Goal: Check status: Check status

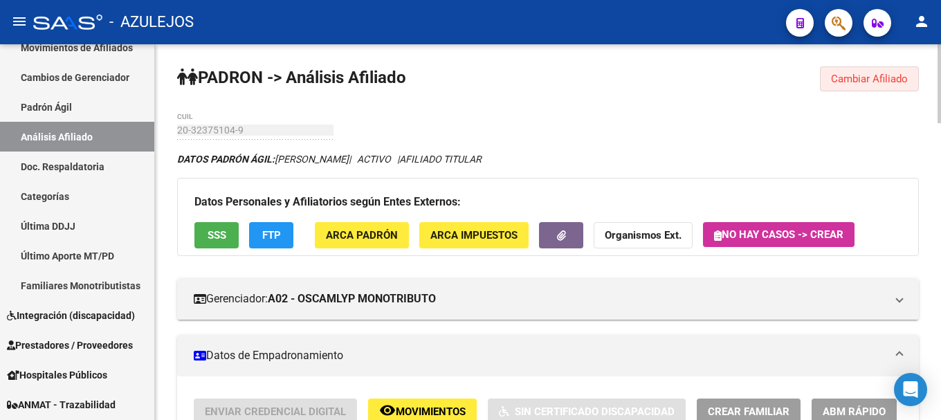
click at [875, 76] on span "Cambiar Afiliado" at bounding box center [869, 79] width 77 height 12
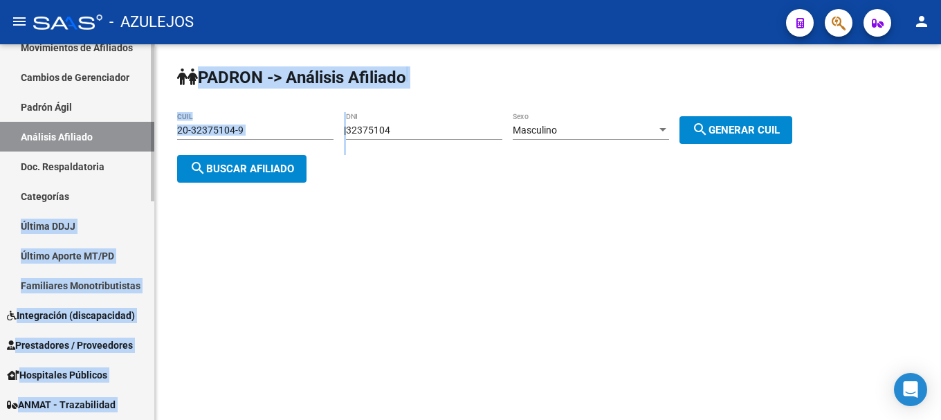
drag, startPoint x: 431, startPoint y: 130, endPoint x: 100, endPoint y: 183, distance: 334.9
click at [100, 183] on mat-sidenav-container "Firma Express Reportes Tablero de Control Ingresos Percibidos Análisis de todos…" at bounding box center [470, 232] width 941 height 376
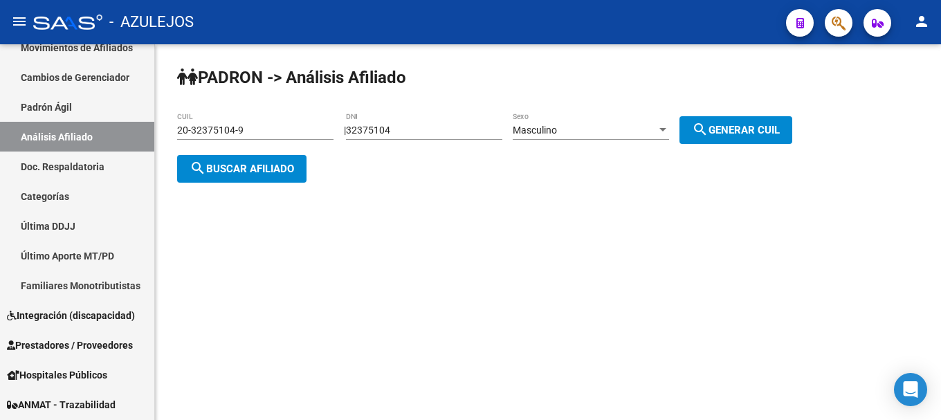
click at [432, 269] on mat-sidenav-content "PADRON -> Análisis Afiliado 20-32375104-9 CUIL | 32375104 DNI Masculino Sexo se…" at bounding box center [548, 232] width 786 height 376
drag, startPoint x: 411, startPoint y: 134, endPoint x: 322, endPoint y: 143, distance: 89.1
click at [322, 143] on app-analisis-afiliado "PADRON -> Análisis Afiliado 20-32375104-9 CUIL | 32375104 DNI Masculino Sexo se…" at bounding box center [489, 150] width 625 height 50
type input "40760071"
click at [669, 126] on div at bounding box center [663, 130] width 12 height 11
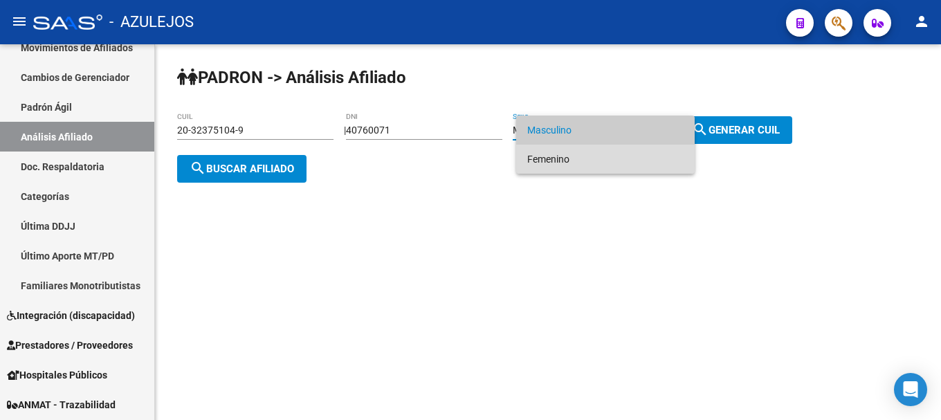
click at [660, 162] on span "Femenino" at bounding box center [605, 159] width 156 height 29
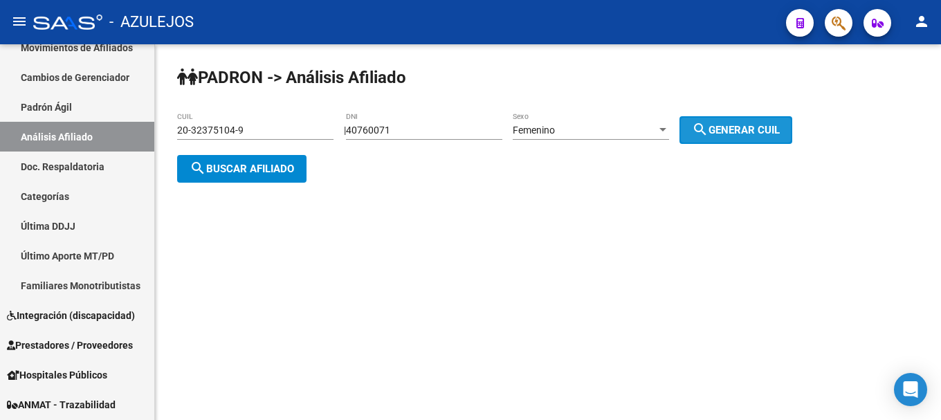
click at [779, 127] on span "search Generar CUIL" at bounding box center [736, 130] width 88 height 12
type input "27-40760071-7"
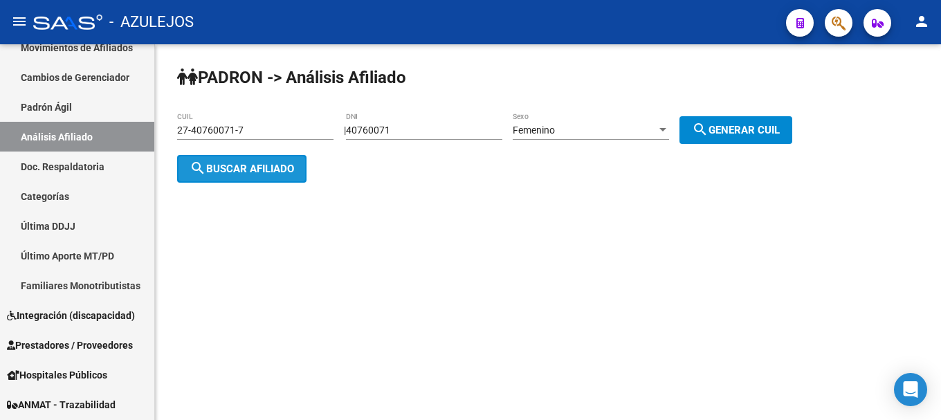
click at [253, 171] on span "search Buscar afiliado" at bounding box center [242, 169] width 104 height 12
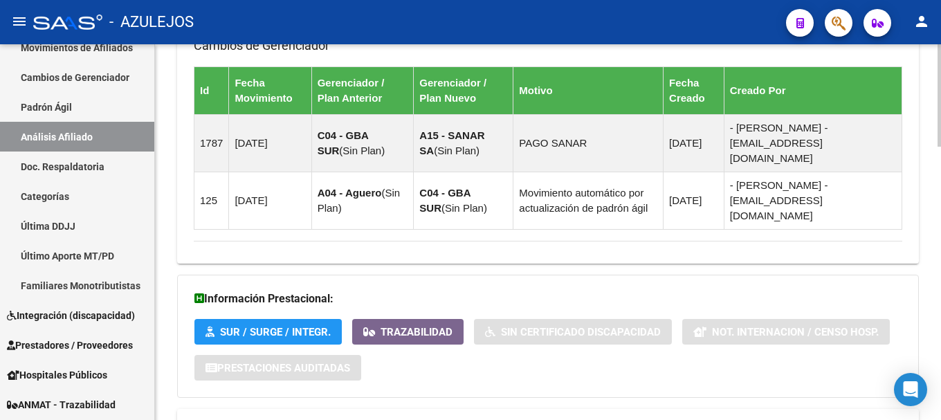
scroll to position [1001, 0]
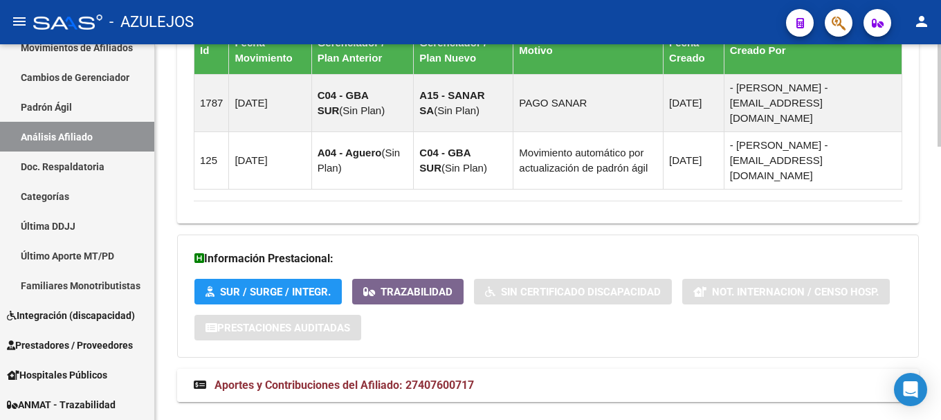
click at [355, 378] on span "Aportes y Contribuciones del Afiliado: 27407600717" at bounding box center [343, 384] width 259 height 13
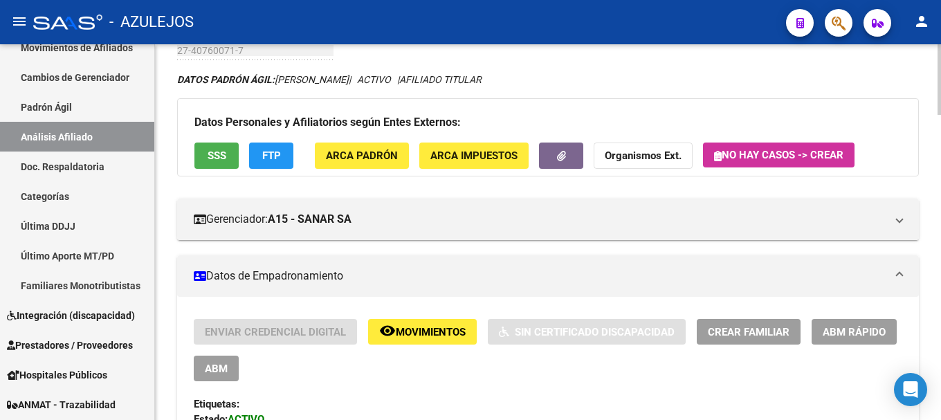
scroll to position [0, 0]
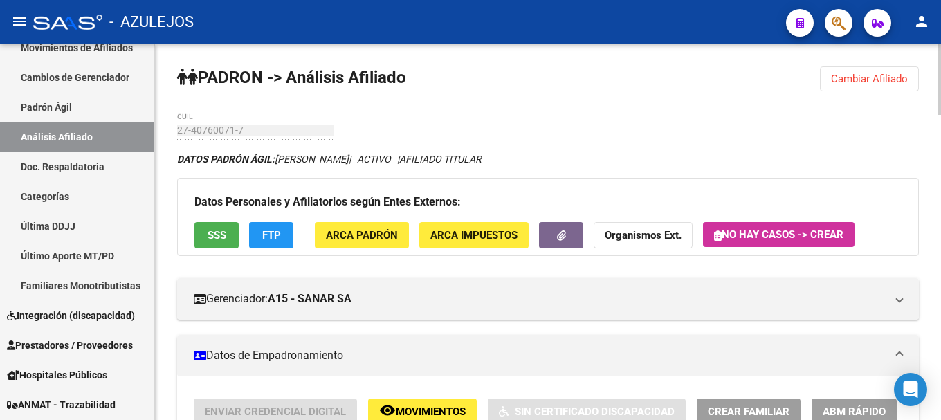
click at [893, 80] on span "Cambiar Afiliado" at bounding box center [869, 79] width 77 height 12
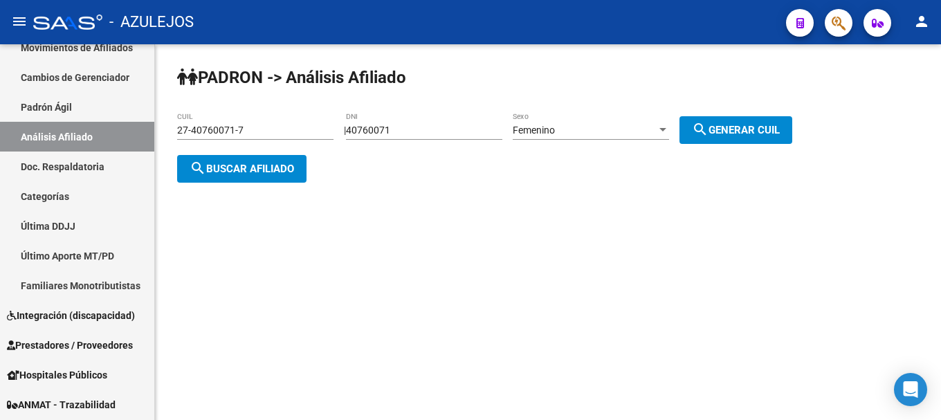
drag, startPoint x: 435, startPoint y: 123, endPoint x: 345, endPoint y: 140, distance: 91.6
click at [345, 140] on div "PADRON -> Análisis Afiliado 27-40760071-7 CUIL | 40760071 DNI Femenino Sexo sea…" at bounding box center [548, 135] width 786 height 183
drag, startPoint x: 405, startPoint y: 131, endPoint x: 360, endPoint y: 129, distance: 45.8
click at [360, 129] on div "| 40760071 DNI Femenino Sexo search Generar CUIL" at bounding box center [573, 130] width 459 height 11
type input "94950047"
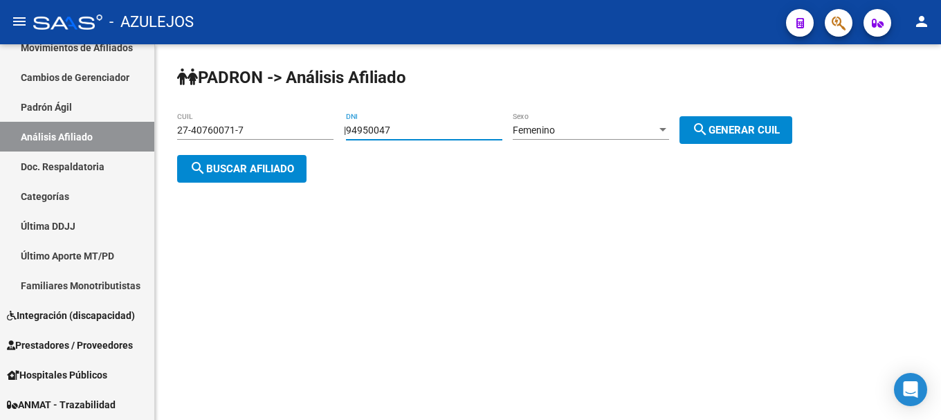
click at [780, 125] on span "search Generar CUIL" at bounding box center [736, 130] width 88 height 12
type input "27-94950047-6"
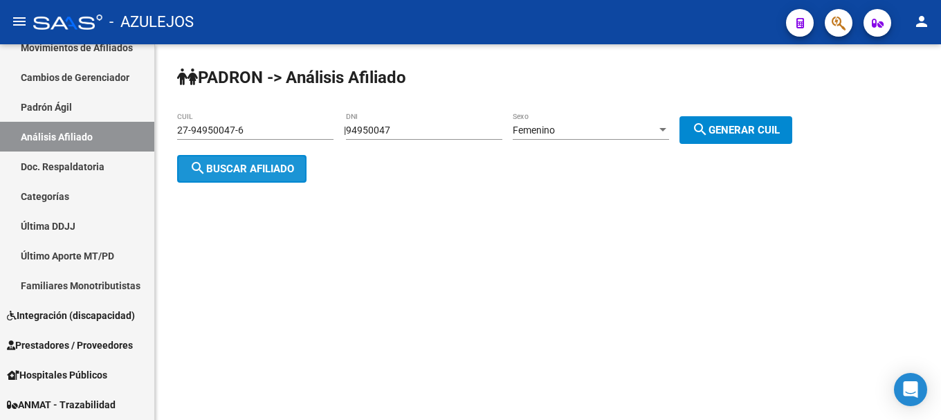
click at [257, 167] on span "search Buscar afiliado" at bounding box center [242, 169] width 104 height 12
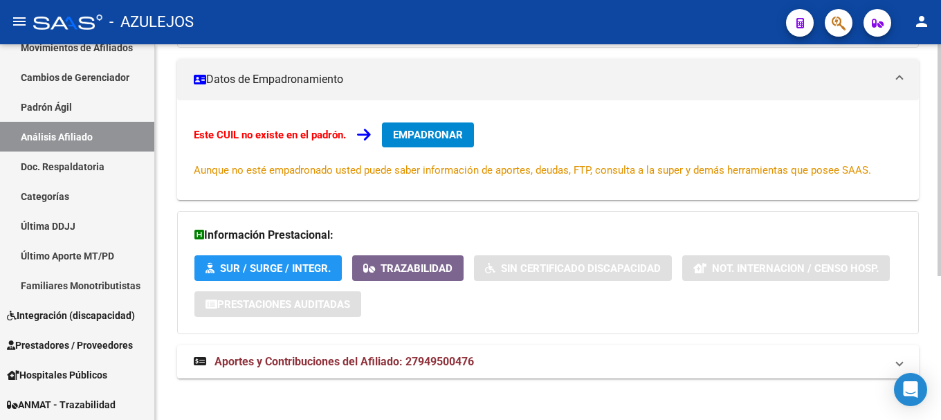
scroll to position [234, 0]
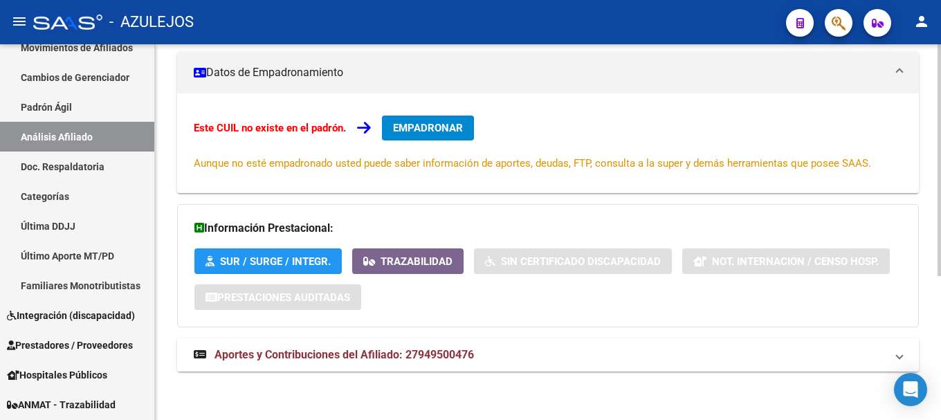
click at [365, 358] on span "Aportes y Contribuciones del Afiliado: 27949500476" at bounding box center [343, 354] width 259 height 13
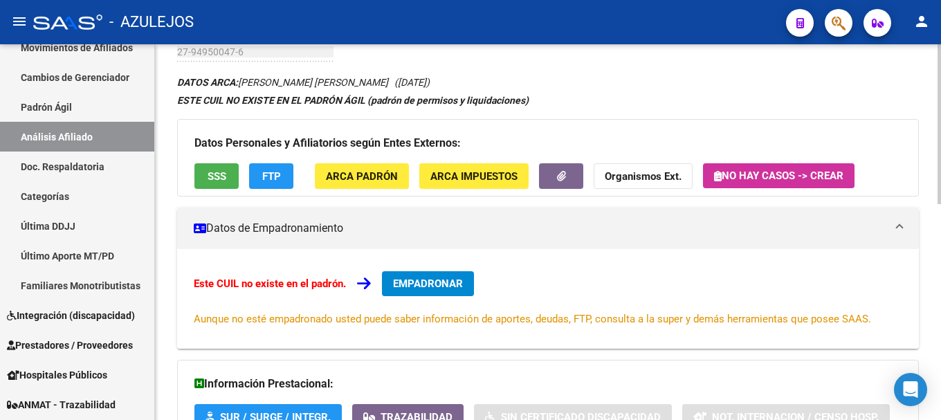
scroll to position [0, 0]
